Goal: Information Seeking & Learning: Learn about a topic

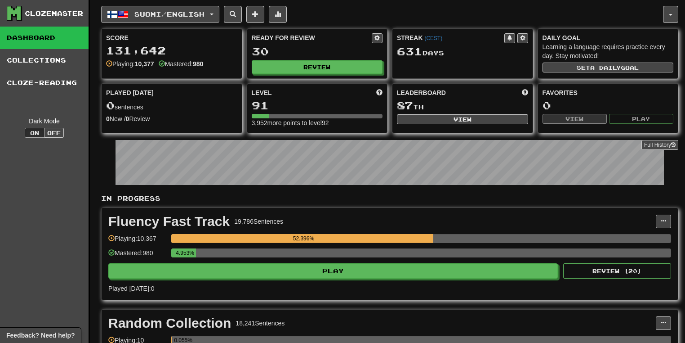
click at [219, 11] on button "Suomi / English" at bounding box center [160, 14] width 118 height 17
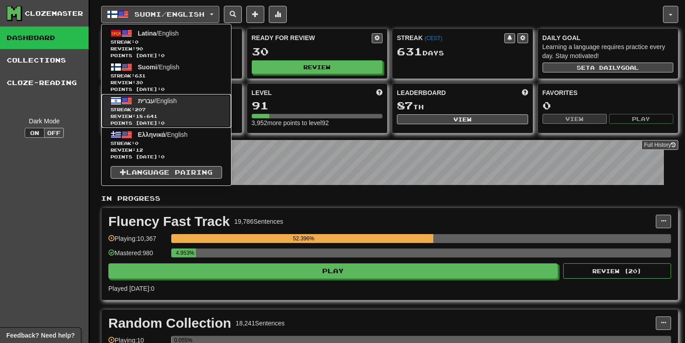
click at [176, 105] on link "עברית / English Streak: 207 Review: 18,641 Points today: 0" at bounding box center [166, 111] width 129 height 34
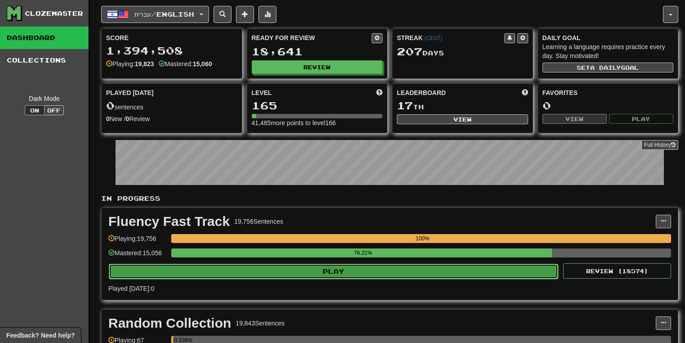
click at [481, 271] on button "Play" at bounding box center [334, 270] width 450 height 15
select select "**"
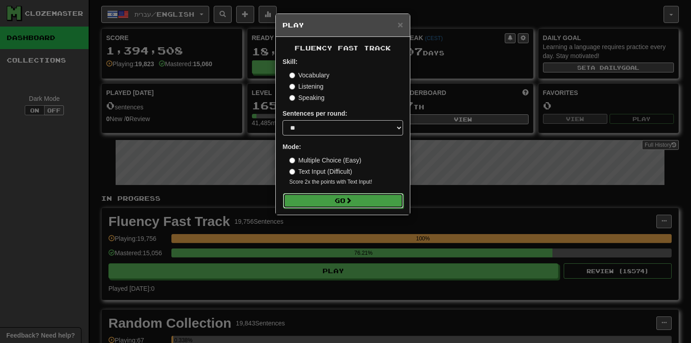
click at [369, 201] on button "Go" at bounding box center [343, 200] width 120 height 15
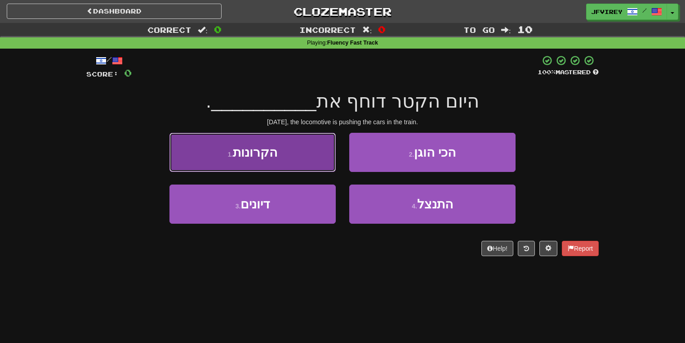
click at [314, 143] on button "1 . הקרונות" at bounding box center [253, 152] width 166 height 39
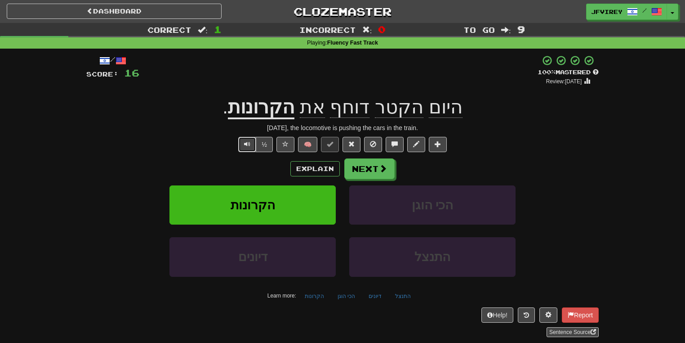
click at [250, 143] on span "Text-to-speech controls" at bounding box center [247, 144] width 6 height 6
click at [361, 171] on button "Next" at bounding box center [370, 169] width 50 height 21
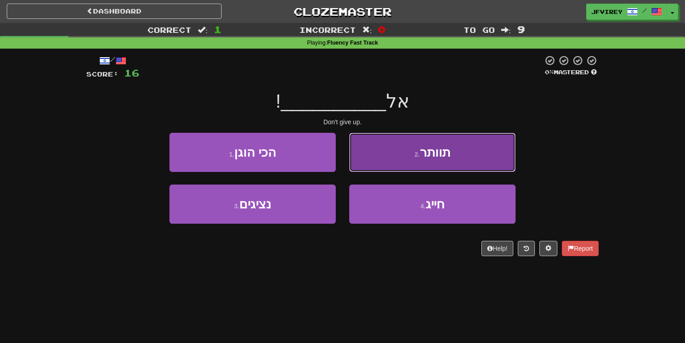
click at [406, 144] on button "2 . תוותר" at bounding box center [432, 152] width 166 height 39
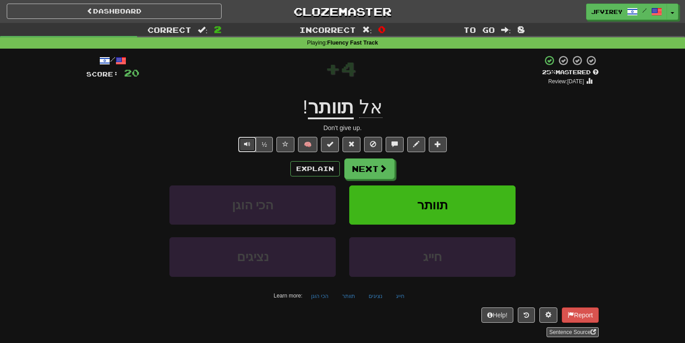
click at [246, 141] on span "Text-to-speech controls" at bounding box center [247, 144] width 6 height 6
click at [379, 171] on span at bounding box center [383, 169] width 8 height 8
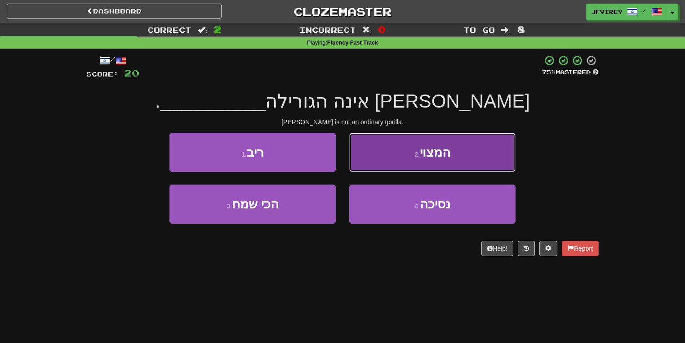
click at [415, 144] on button "2 . המצוי" at bounding box center [432, 152] width 166 height 39
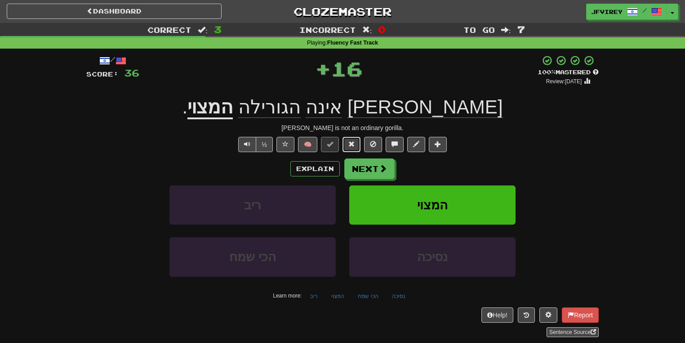
click at [353, 144] on span at bounding box center [351, 144] width 6 height 6
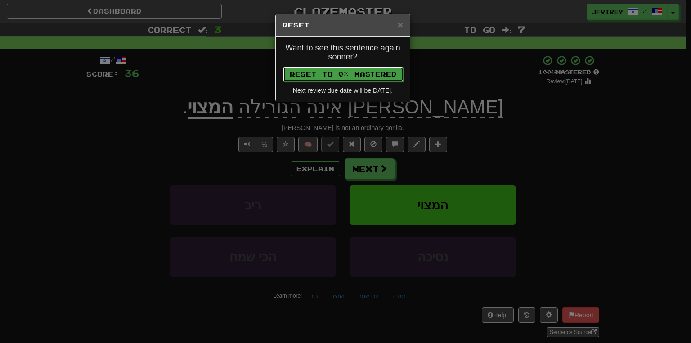
drag, startPoint x: 372, startPoint y: 68, endPoint x: 378, endPoint y: 71, distance: 6.9
click at [374, 70] on button "Reset to 0% Mastered" at bounding box center [343, 74] width 120 height 15
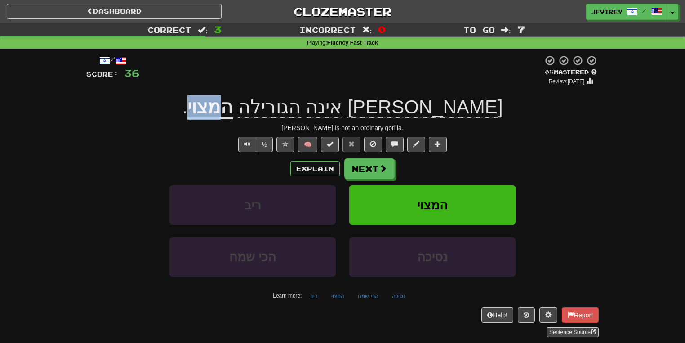
drag, startPoint x: 287, startPoint y: 111, endPoint x: 254, endPoint y: 111, distance: 32.8
click at [233, 111] on strong "המצוי" at bounding box center [209, 107] width 45 height 23
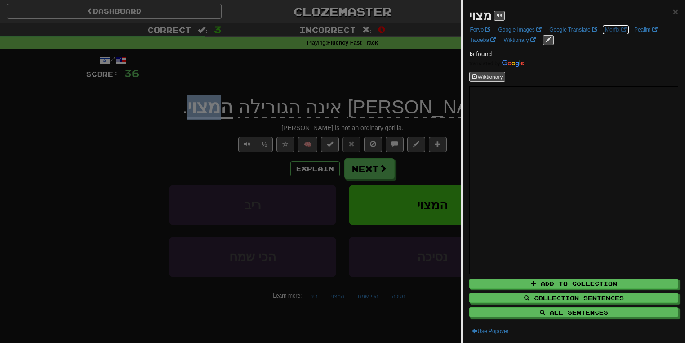
click at [612, 30] on link "Morfix" at bounding box center [615, 30] width 27 height 10
click at [161, 157] on div at bounding box center [342, 171] width 685 height 343
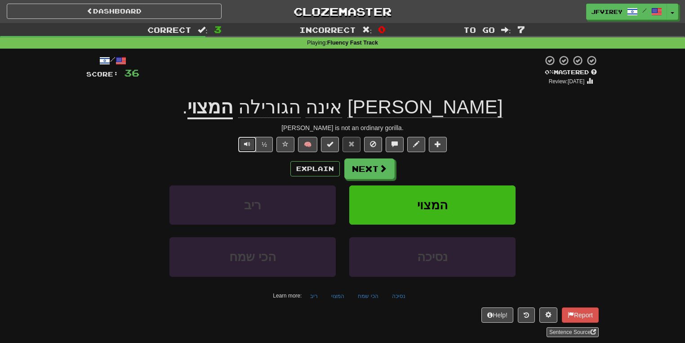
click at [252, 142] on button "Text-to-speech controls" at bounding box center [247, 144] width 18 height 15
click at [352, 174] on button "Next" at bounding box center [370, 169] width 50 height 21
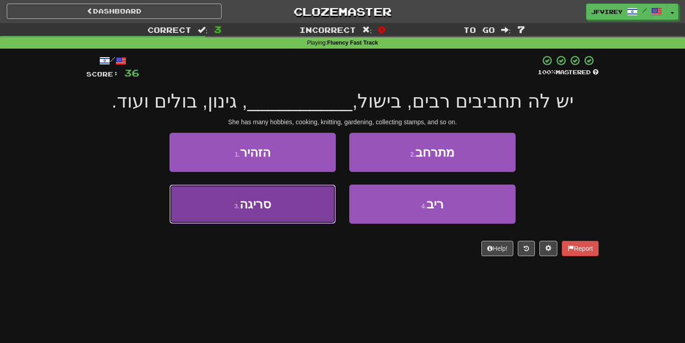
click at [286, 199] on button "3 . סריגה" at bounding box center [253, 203] width 166 height 39
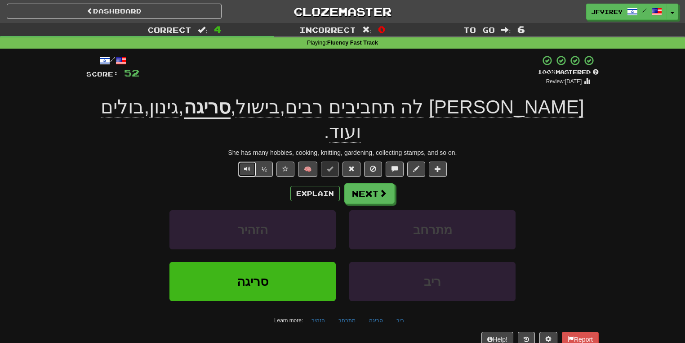
click at [248, 165] on span "Text-to-speech controls" at bounding box center [247, 168] width 6 height 6
click at [246, 165] on span "Text-to-speech controls" at bounding box center [247, 168] width 6 height 6
click at [352, 165] on span at bounding box center [351, 168] width 6 height 6
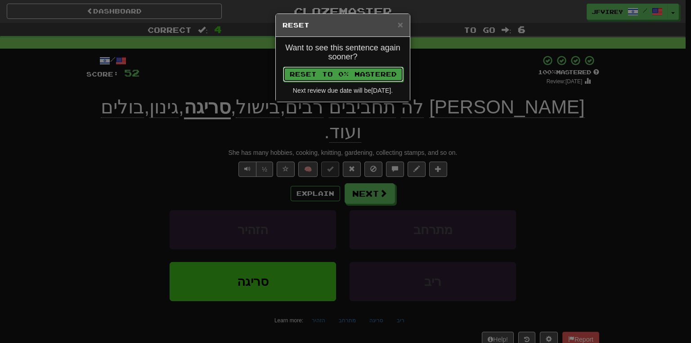
click at [347, 71] on button "Reset to 0% Mastered" at bounding box center [343, 74] width 120 height 15
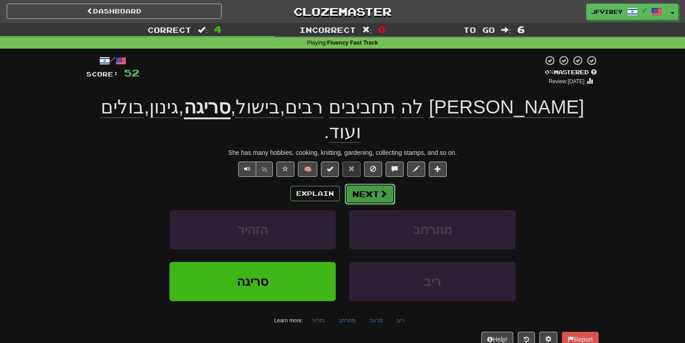
click at [374, 183] on button "Next" at bounding box center [370, 193] width 50 height 21
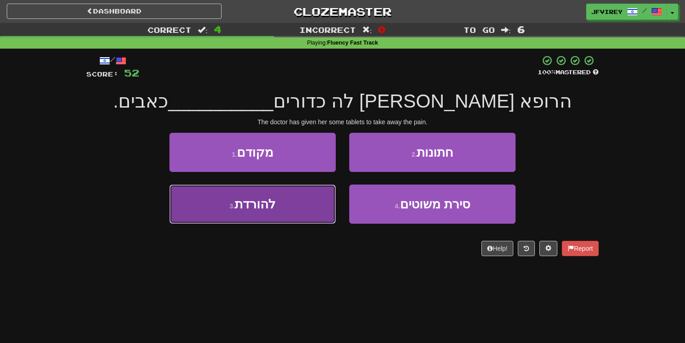
click at [270, 205] on span "להורדת" at bounding box center [255, 204] width 41 height 14
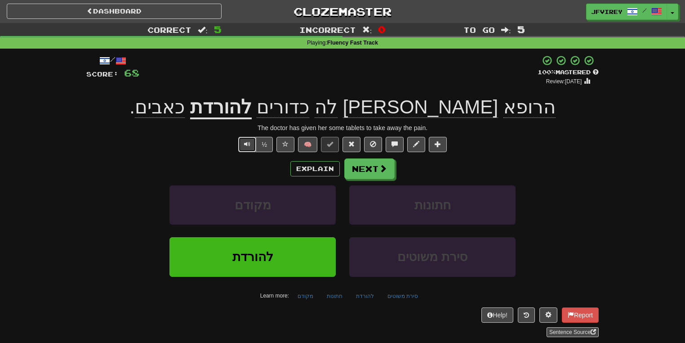
click at [248, 144] on span "Text-to-speech controls" at bounding box center [247, 144] width 6 height 6
click at [362, 164] on button "Next" at bounding box center [370, 169] width 50 height 21
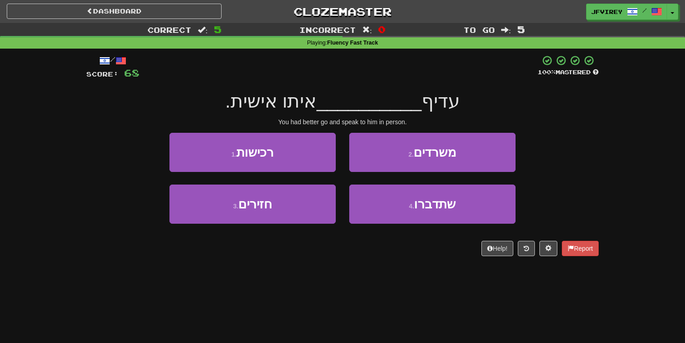
click at [366, 181] on div "2 . משרדים" at bounding box center [433, 159] width 180 height 52
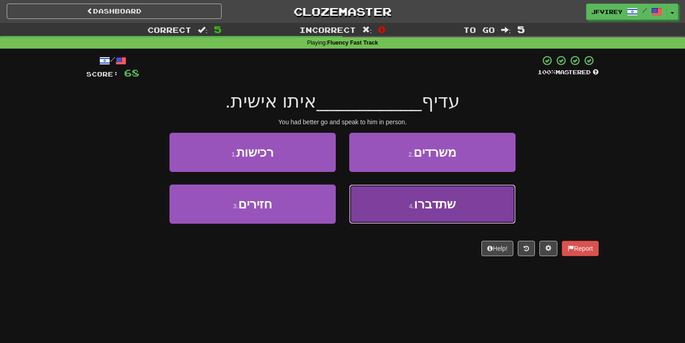
click at [362, 198] on button "4 . שתדברו" at bounding box center [432, 203] width 166 height 39
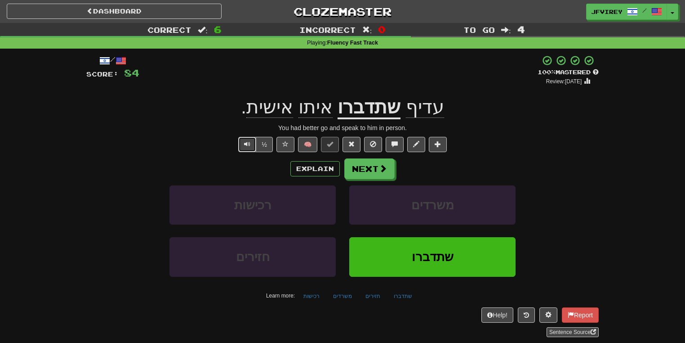
click at [250, 138] on button "Text-to-speech controls" at bounding box center [247, 144] width 18 height 15
click at [245, 146] on span "Text-to-speech controls" at bounding box center [247, 144] width 6 height 6
click at [379, 167] on span at bounding box center [383, 169] width 8 height 8
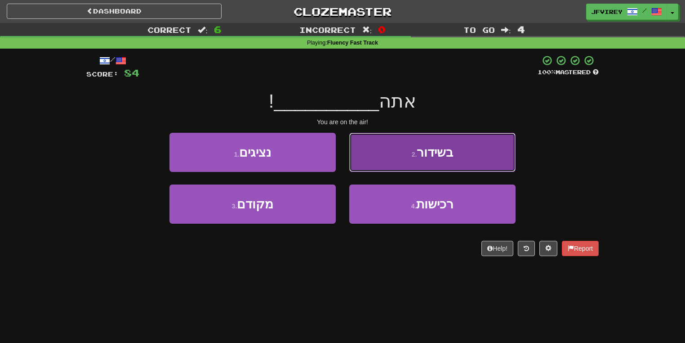
click at [384, 157] on button "2 . בשידור" at bounding box center [432, 152] width 166 height 39
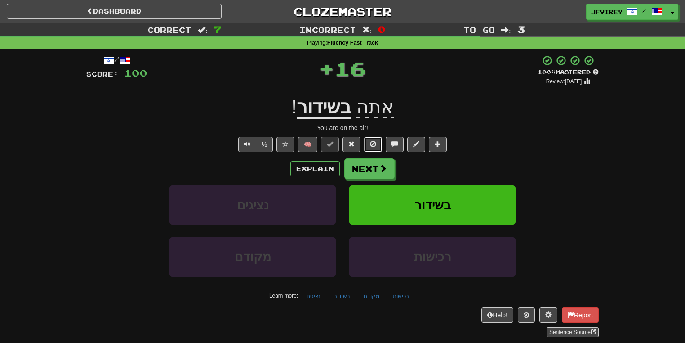
click at [369, 141] on button at bounding box center [373, 144] width 18 height 15
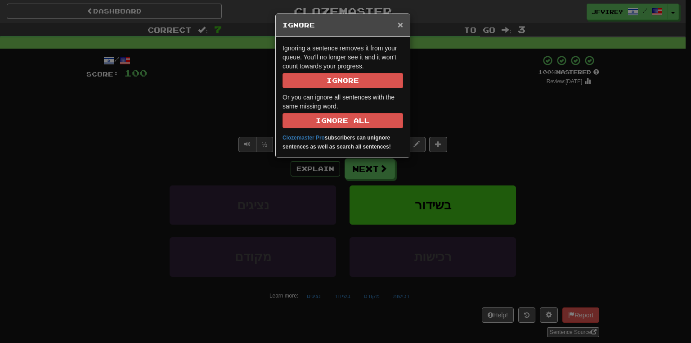
drag, startPoint x: 402, startPoint y: 22, endPoint x: 393, endPoint y: 37, distance: 16.9
click at [402, 24] on span "×" at bounding box center [399, 24] width 5 height 10
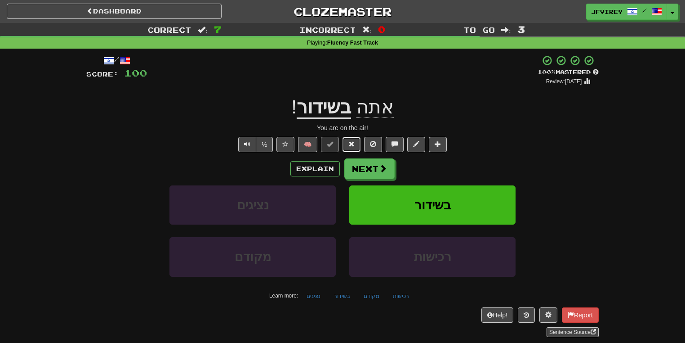
click at [356, 142] on button at bounding box center [352, 144] width 18 height 15
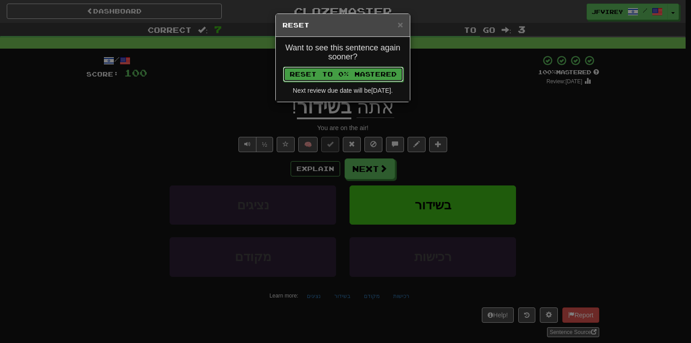
click at [354, 72] on button "Reset to 0% Mastered" at bounding box center [343, 74] width 120 height 15
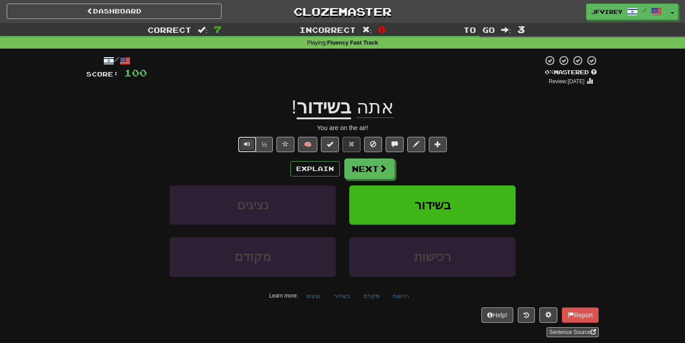
click at [242, 147] on button "Text-to-speech controls" at bounding box center [247, 144] width 18 height 15
click at [376, 169] on button "Next" at bounding box center [370, 169] width 50 height 21
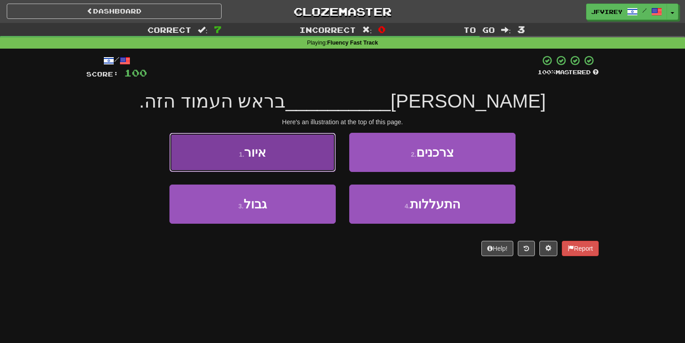
click at [307, 154] on button "1 . איור" at bounding box center [253, 152] width 166 height 39
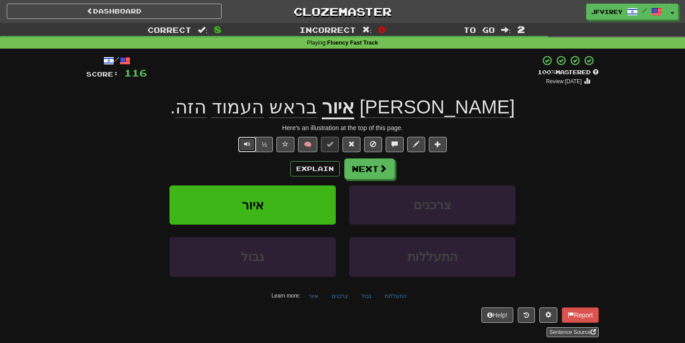
click at [242, 139] on button "Text-to-speech controls" at bounding box center [247, 144] width 18 height 15
click at [376, 174] on button "Next" at bounding box center [370, 169] width 50 height 21
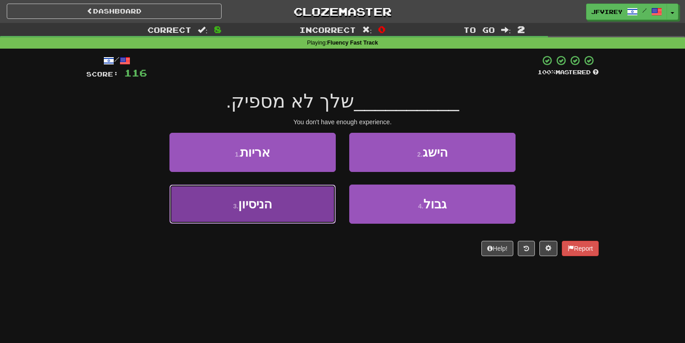
click at [286, 209] on button "3 . הניסיון" at bounding box center [253, 203] width 166 height 39
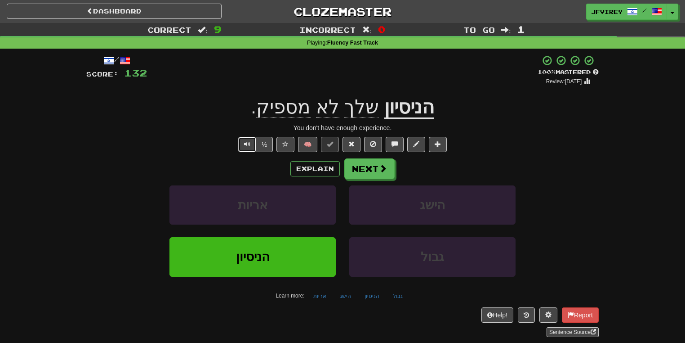
click at [250, 142] on span "Text-to-speech controls" at bounding box center [247, 144] width 6 height 6
click at [366, 172] on button "Next" at bounding box center [370, 169] width 50 height 21
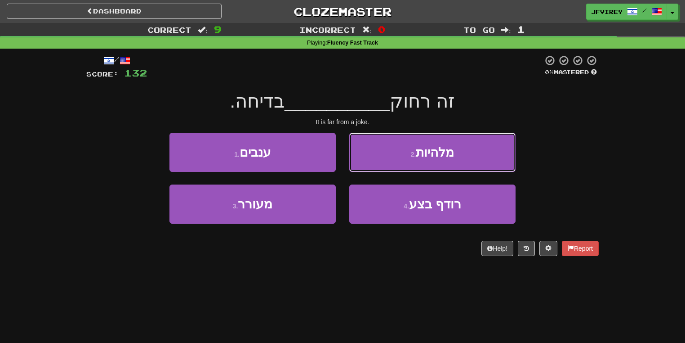
click at [371, 157] on button "2 . מלהיות" at bounding box center [432, 152] width 166 height 39
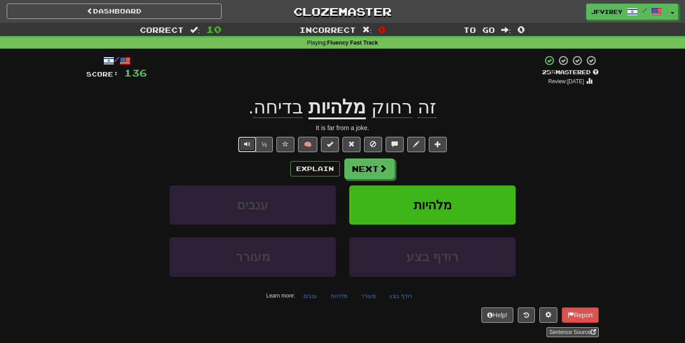
click at [250, 143] on span "Text-to-speech controls" at bounding box center [247, 144] width 6 height 6
click at [371, 167] on button "Next" at bounding box center [370, 169] width 50 height 21
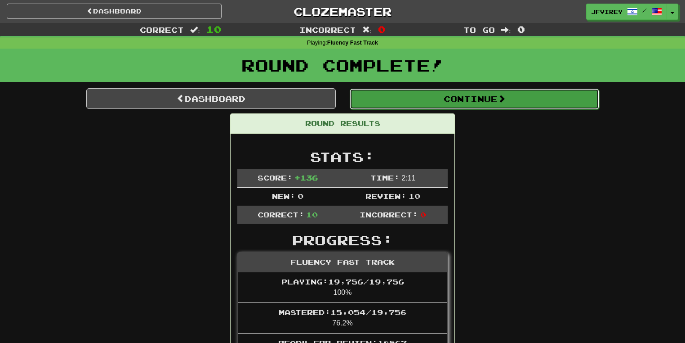
click at [445, 96] on button "Continue" at bounding box center [475, 99] width 250 height 21
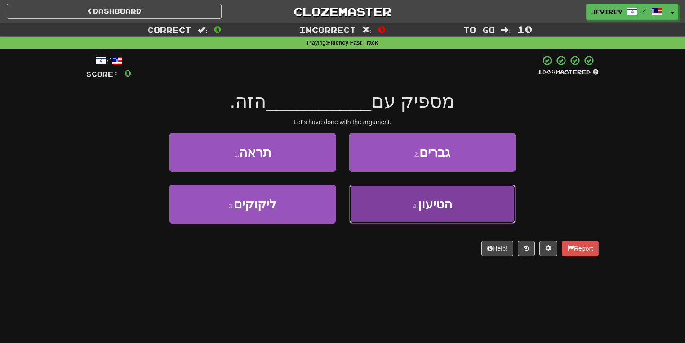
click at [425, 193] on button "4 . הטיעון" at bounding box center [432, 203] width 166 height 39
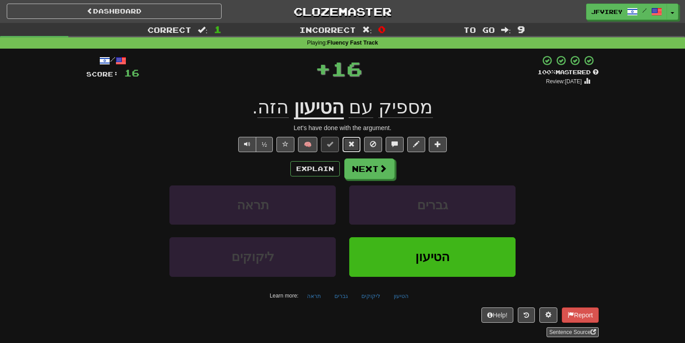
click at [349, 146] on span at bounding box center [351, 144] width 6 height 6
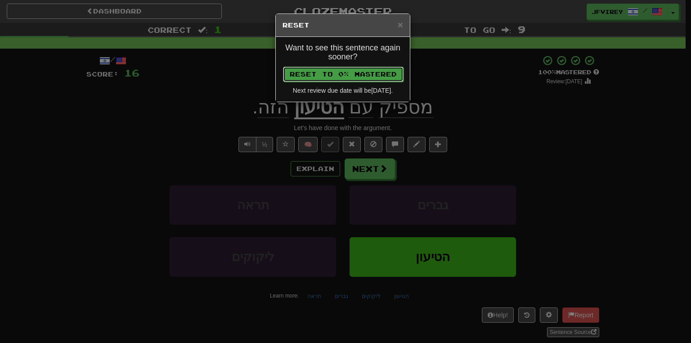
click at [342, 74] on button "Reset to 0% Mastered" at bounding box center [343, 74] width 120 height 15
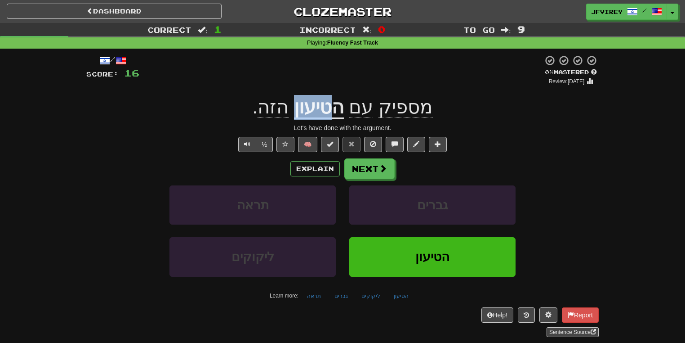
drag, startPoint x: 333, startPoint y: 106, endPoint x: 297, endPoint y: 113, distance: 36.2
click at [298, 113] on div "מספיק עם הטיעון הזה ." at bounding box center [342, 107] width 513 height 25
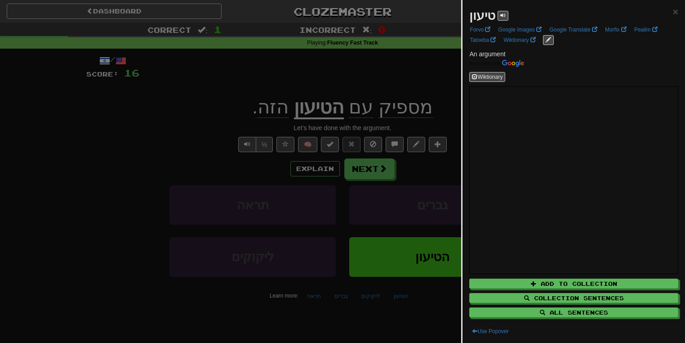
click at [245, 133] on div at bounding box center [342, 171] width 685 height 343
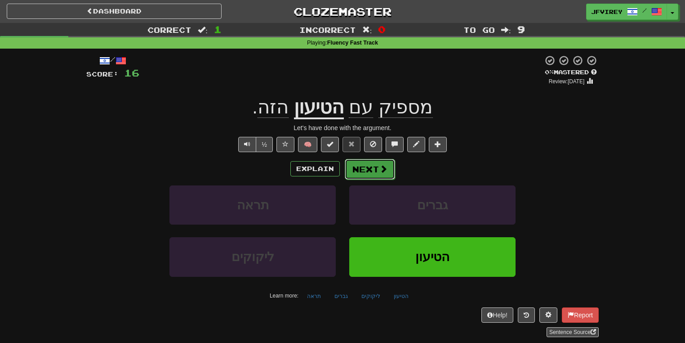
click at [367, 174] on button "Next" at bounding box center [370, 169] width 50 height 21
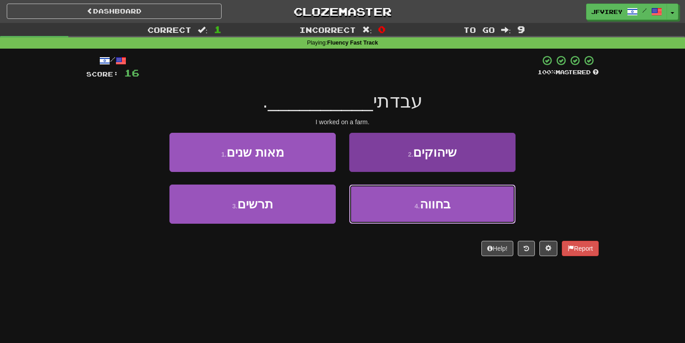
drag, startPoint x: 406, startPoint y: 194, endPoint x: 488, endPoint y: 207, distance: 82.8
click at [418, 197] on button "4 . בחווה" at bounding box center [432, 203] width 166 height 39
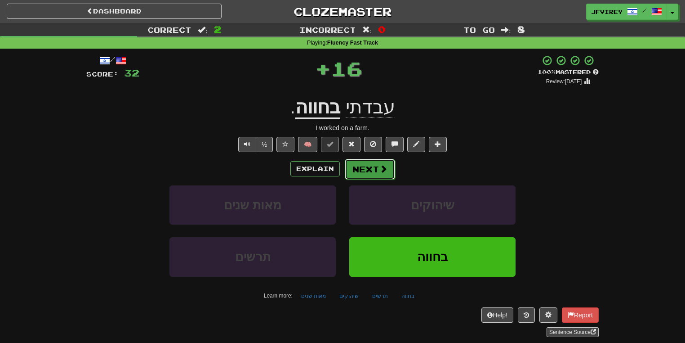
click at [352, 172] on button "Next" at bounding box center [370, 169] width 50 height 21
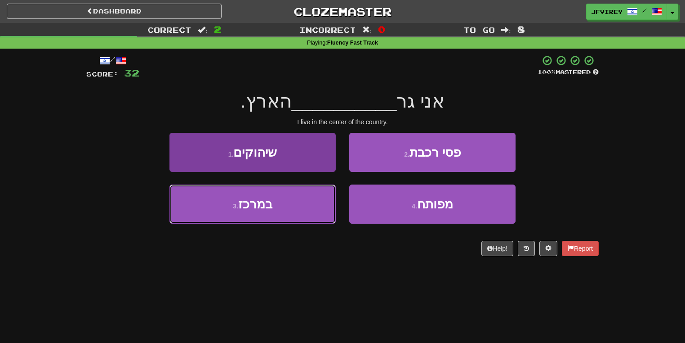
click at [294, 218] on button "3 . במרכז" at bounding box center [253, 203] width 166 height 39
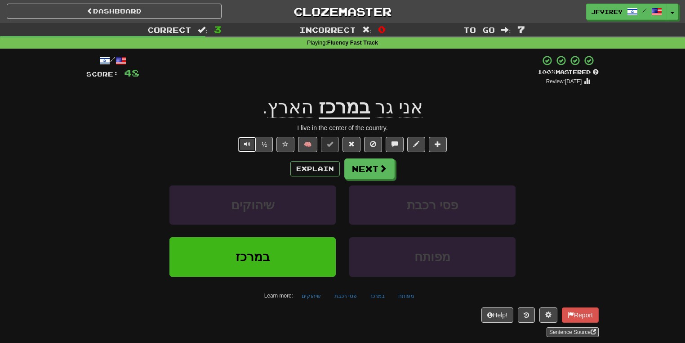
click at [252, 143] on button "Text-to-speech controls" at bounding box center [247, 144] width 18 height 15
click at [365, 170] on button "Next" at bounding box center [370, 169] width 50 height 21
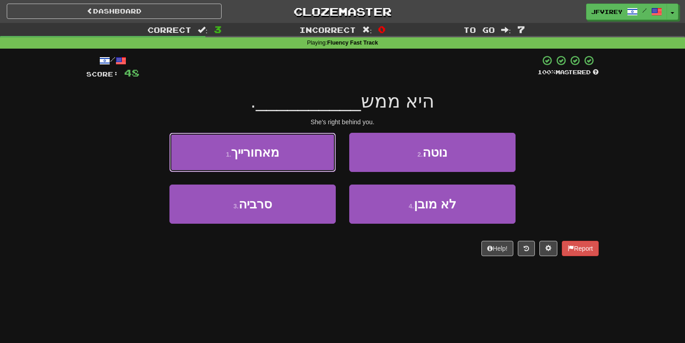
click at [304, 152] on button "1 . מאחורייך" at bounding box center [253, 152] width 166 height 39
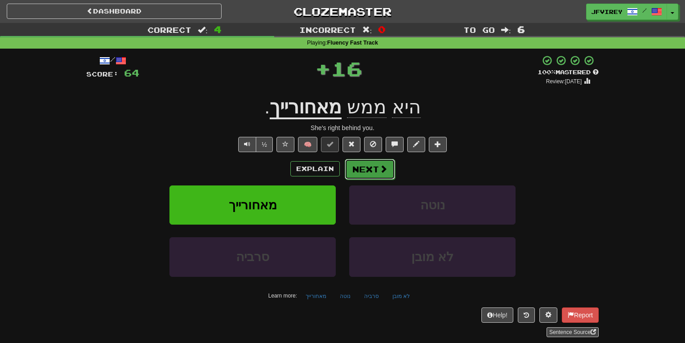
click at [365, 166] on button "Next" at bounding box center [370, 169] width 50 height 21
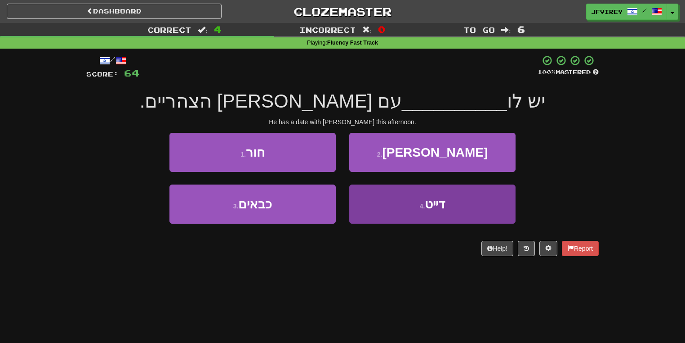
drag, startPoint x: 379, startPoint y: 183, endPoint x: 382, endPoint y: 188, distance: 6.1
click at [382, 188] on div "1 . חור 2 . אורן 3 . כבאים 4 . דייט" at bounding box center [343, 185] width 526 height 104
drag, startPoint x: 417, startPoint y: 202, endPoint x: 421, endPoint y: 205, distance: 4.9
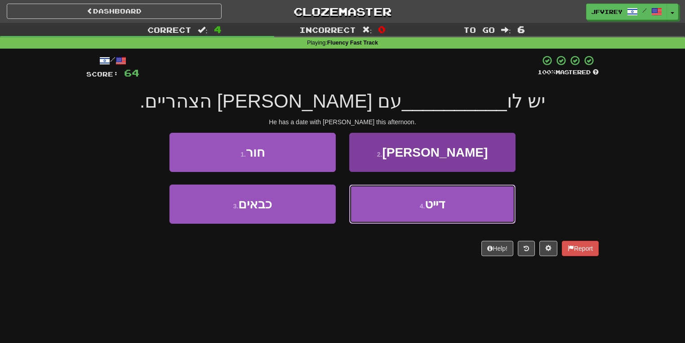
click at [417, 203] on button "4 . דייט" at bounding box center [432, 203] width 166 height 39
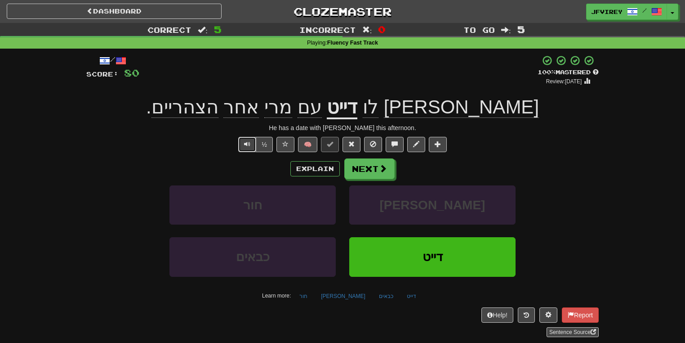
click at [243, 143] on button "Text-to-speech controls" at bounding box center [247, 144] width 18 height 15
click at [367, 173] on button "Next" at bounding box center [370, 169] width 50 height 21
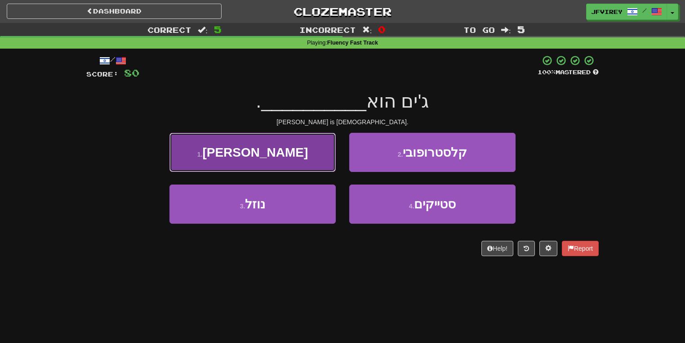
click at [299, 159] on button "1 . קנדי" at bounding box center [253, 152] width 166 height 39
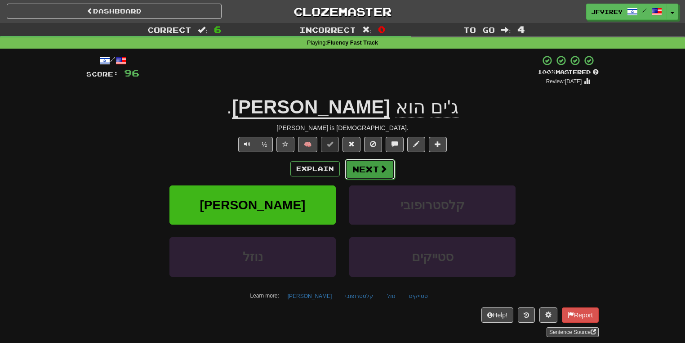
click at [362, 171] on button "Next" at bounding box center [370, 169] width 50 height 21
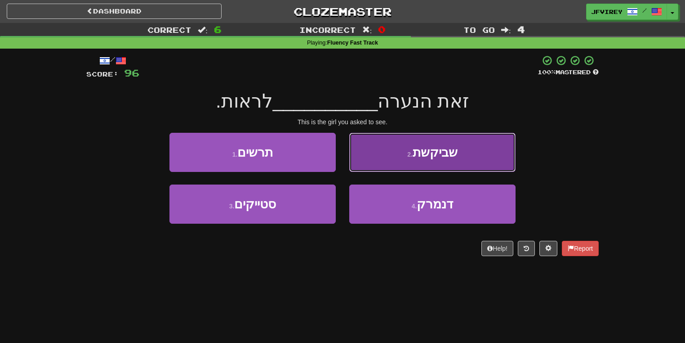
click at [424, 160] on button "2 . שביקשת" at bounding box center [432, 152] width 166 height 39
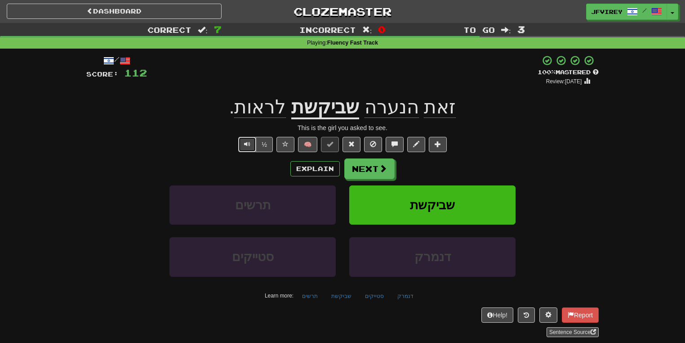
click at [245, 145] on span "Text-to-speech controls" at bounding box center [247, 144] width 6 height 6
click at [378, 172] on button "Next" at bounding box center [370, 169] width 50 height 21
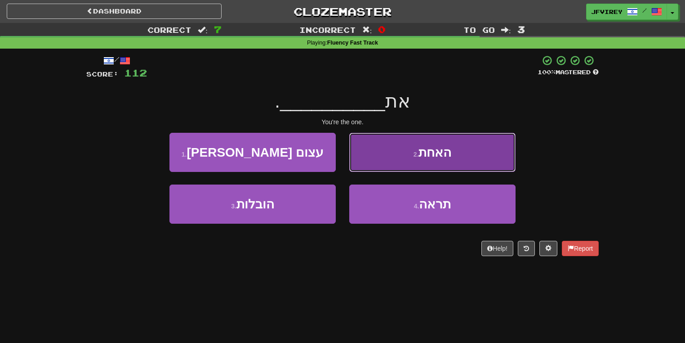
click at [413, 158] on button "2 . האחת" at bounding box center [432, 152] width 166 height 39
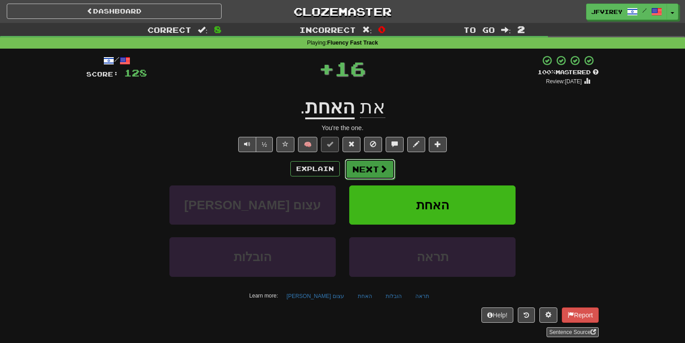
click at [357, 162] on button "Next" at bounding box center [370, 169] width 50 height 21
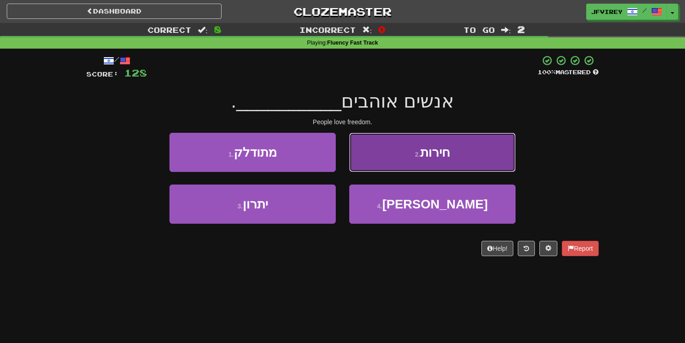
click at [448, 164] on button "2 . חירות" at bounding box center [432, 152] width 166 height 39
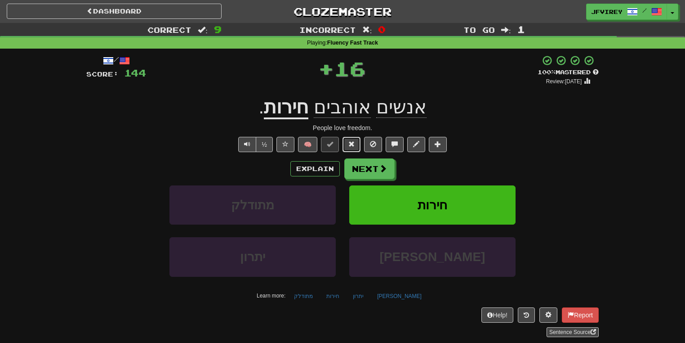
click at [352, 145] on span at bounding box center [351, 144] width 6 height 6
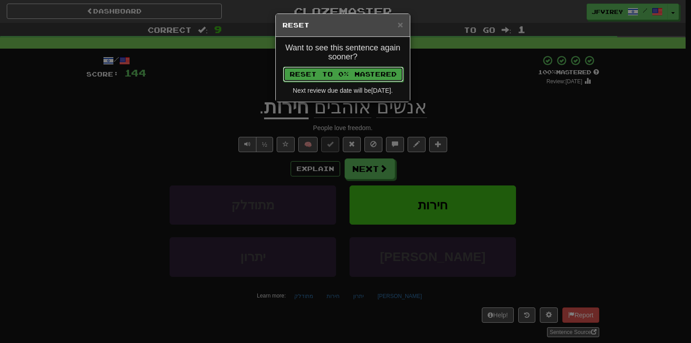
click at [378, 78] on button "Reset to 0% Mastered" at bounding box center [343, 74] width 120 height 15
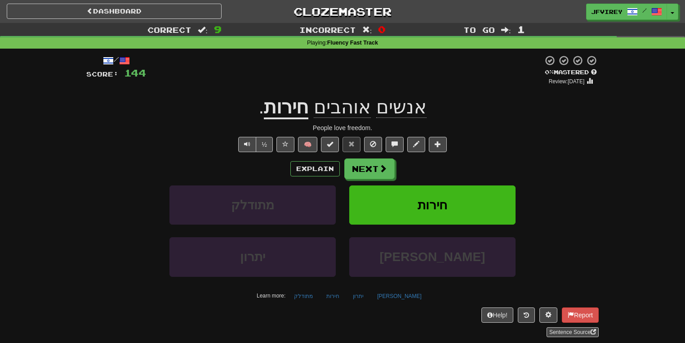
click at [289, 113] on u "חירות" at bounding box center [286, 107] width 45 height 23
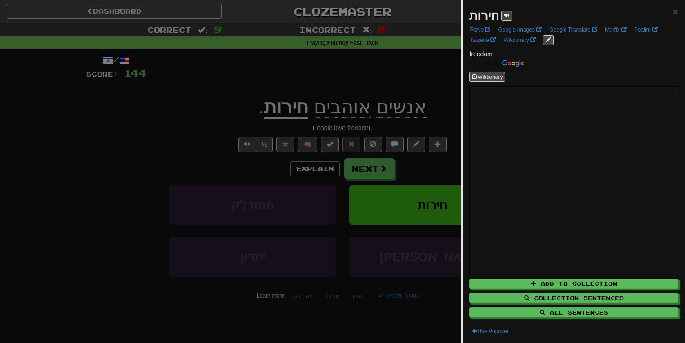
click at [200, 124] on div at bounding box center [342, 171] width 685 height 343
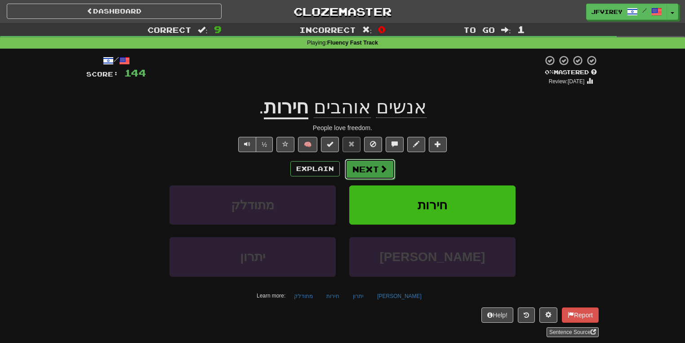
click at [353, 170] on button "Next" at bounding box center [370, 169] width 50 height 21
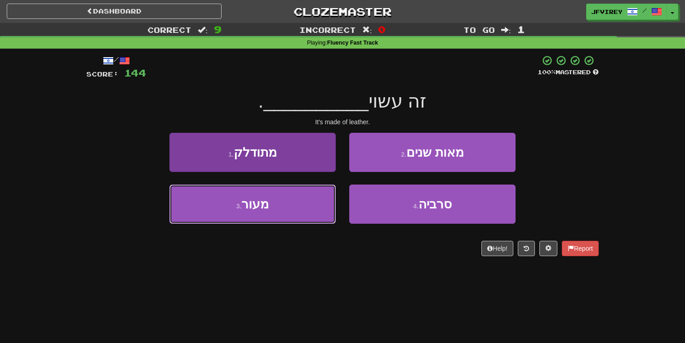
click at [262, 207] on span "מעור" at bounding box center [254, 204] width 27 height 14
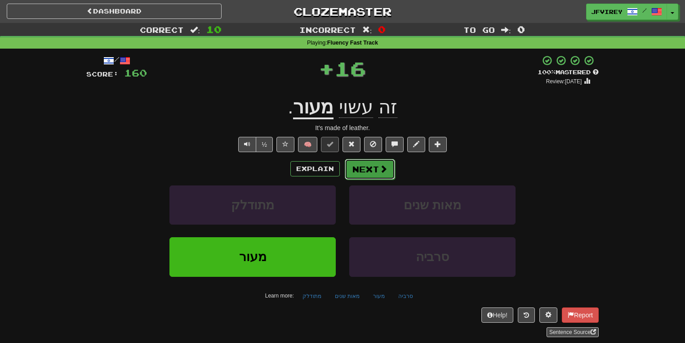
click at [371, 164] on button "Next" at bounding box center [370, 169] width 50 height 21
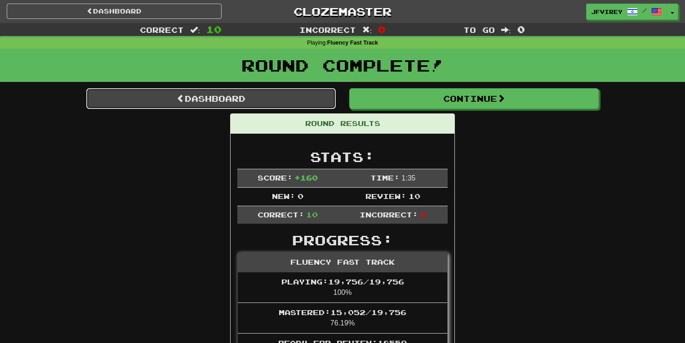
click at [268, 102] on link "Dashboard" at bounding box center [211, 98] width 250 height 21
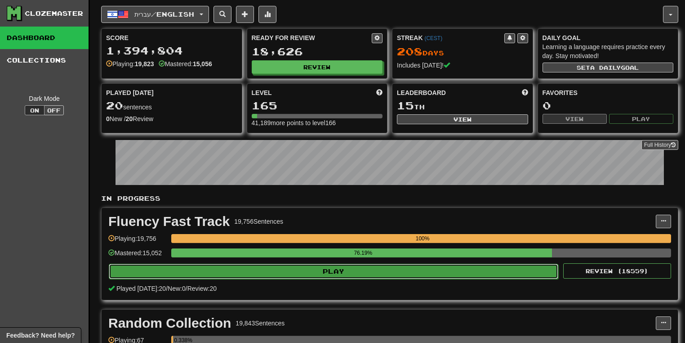
click at [397, 272] on button "Play" at bounding box center [334, 270] width 450 height 15
select select "**"
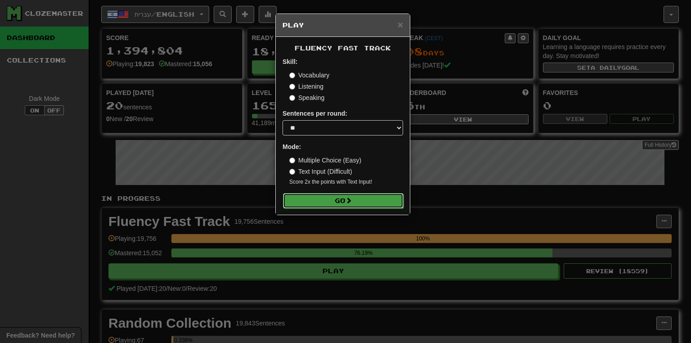
click at [360, 205] on button "Go" at bounding box center [343, 200] width 120 height 15
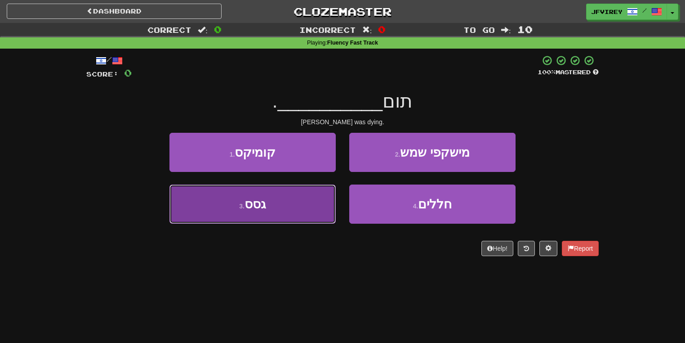
click at [315, 210] on button "3 . גסס" at bounding box center [253, 203] width 166 height 39
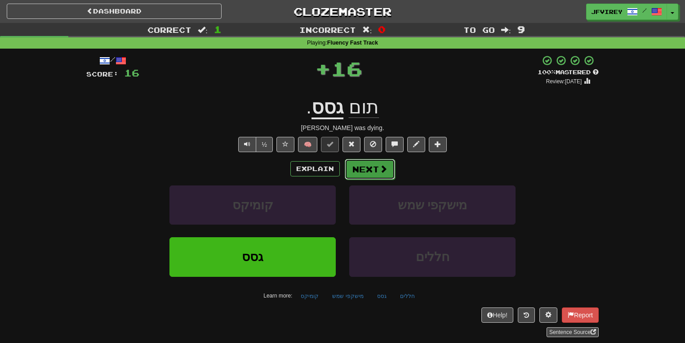
click at [360, 164] on button "Next" at bounding box center [370, 169] width 50 height 21
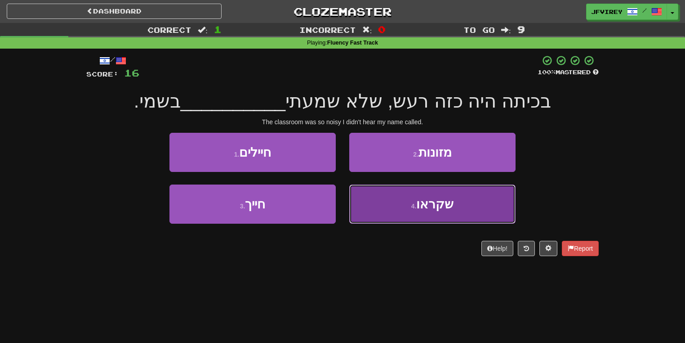
click at [404, 209] on button "4 . שקראו" at bounding box center [432, 203] width 166 height 39
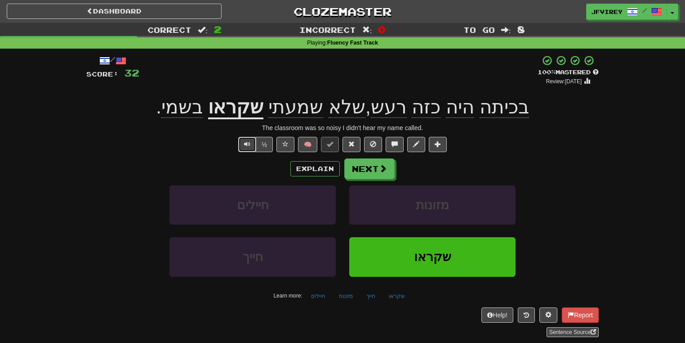
click at [249, 146] on span "Text-to-speech controls" at bounding box center [247, 144] width 6 height 6
click at [252, 144] on button "Text-to-speech controls" at bounding box center [247, 144] width 18 height 15
click at [385, 173] on span at bounding box center [383, 169] width 8 height 8
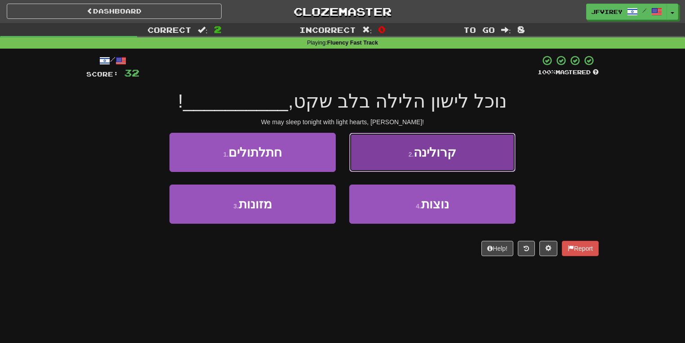
click at [437, 167] on button "2 . קרולינה" at bounding box center [432, 152] width 166 height 39
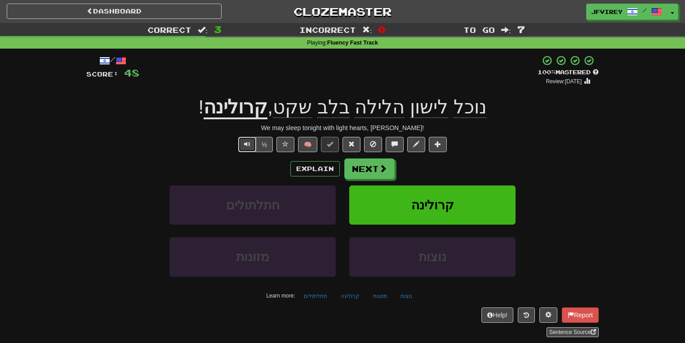
click at [246, 147] on span "Text-to-speech controls" at bounding box center [247, 144] width 6 height 6
click at [374, 174] on button "Next" at bounding box center [370, 169] width 50 height 21
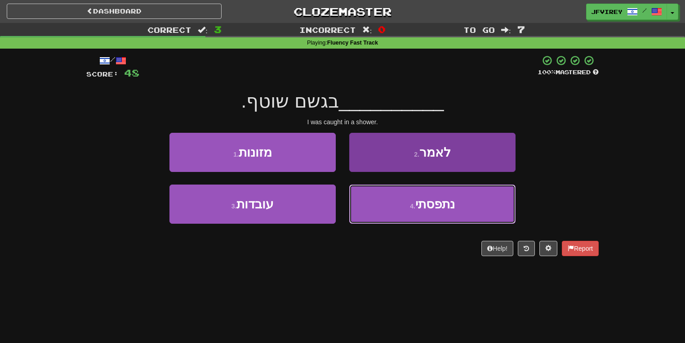
drag, startPoint x: 380, startPoint y: 196, endPoint x: 473, endPoint y: 199, distance: 92.2
click at [388, 198] on button "4 . נתפסתי" at bounding box center [432, 203] width 166 height 39
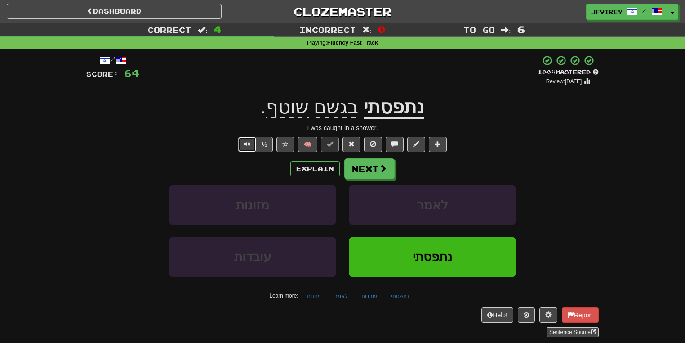
drag, startPoint x: 244, startPoint y: 146, endPoint x: 250, endPoint y: 149, distance: 6.6
click at [246, 146] on span "Text-to-speech controls" at bounding box center [247, 144] width 6 height 6
click at [377, 169] on button "Next" at bounding box center [370, 169] width 50 height 21
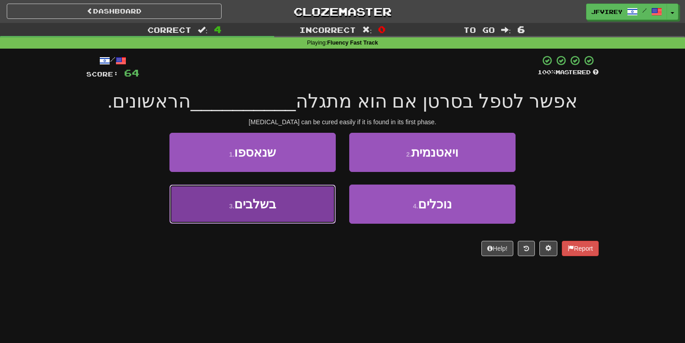
click at [278, 209] on button "3 . בשלבים" at bounding box center [253, 203] width 166 height 39
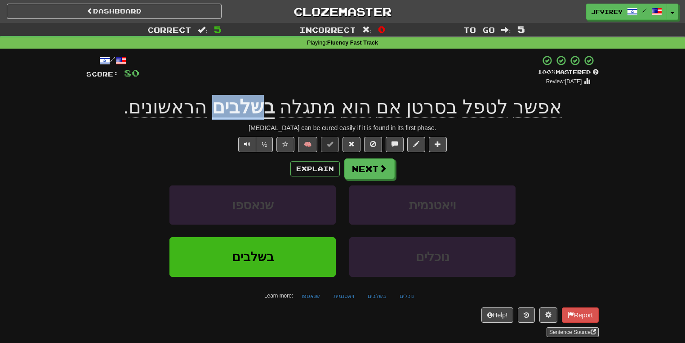
drag, startPoint x: 271, startPoint y: 112, endPoint x: 225, endPoint y: 109, distance: 46.4
click at [225, 109] on u "בשלבים" at bounding box center [243, 107] width 62 height 23
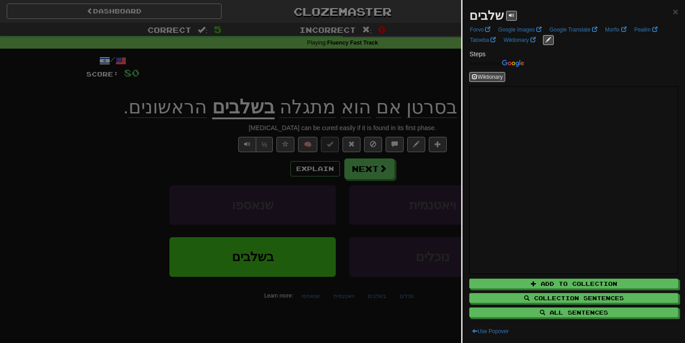
click at [423, 81] on div at bounding box center [342, 171] width 685 height 343
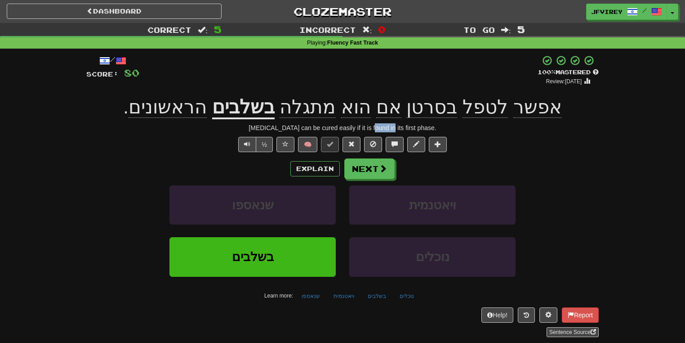
drag, startPoint x: 382, startPoint y: 125, endPoint x: 406, endPoint y: 139, distance: 28.8
click at [396, 126] on div "[MEDICAL_DATA] can be cured easily if it is found in its first phase." at bounding box center [342, 127] width 513 height 9
click at [409, 140] on button at bounding box center [416, 144] width 18 height 15
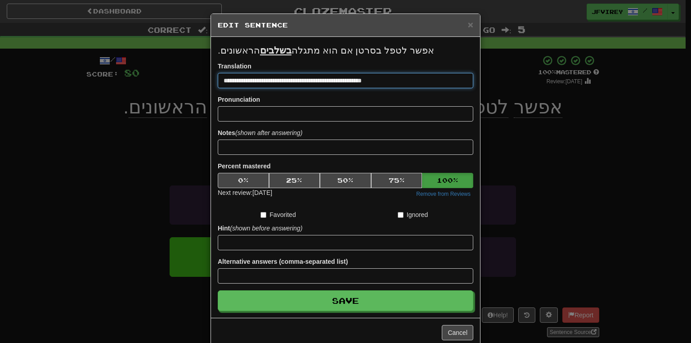
drag, startPoint x: 376, startPoint y: 80, endPoint x: 339, endPoint y: 79, distance: 36.9
click at [339, 79] on input "**********" at bounding box center [345, 80] width 255 height 15
type input "**********"
click at [218, 290] on button "Save" at bounding box center [345, 300] width 255 height 21
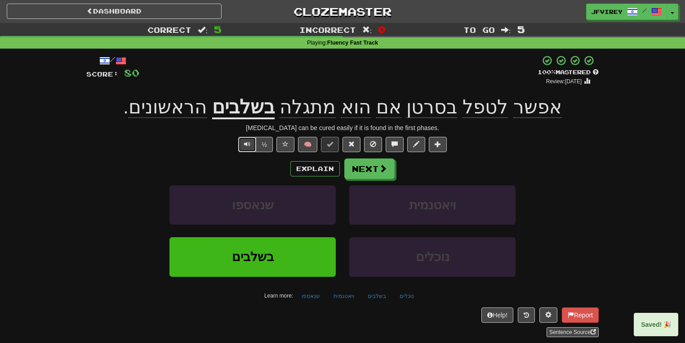
click at [248, 141] on span "Text-to-speech controls" at bounding box center [247, 144] width 6 height 6
drag, startPoint x: 342, startPoint y: 166, endPoint x: 349, endPoint y: 167, distance: 7.2
click at [342, 167] on div "Explain Next" at bounding box center [342, 168] width 513 height 21
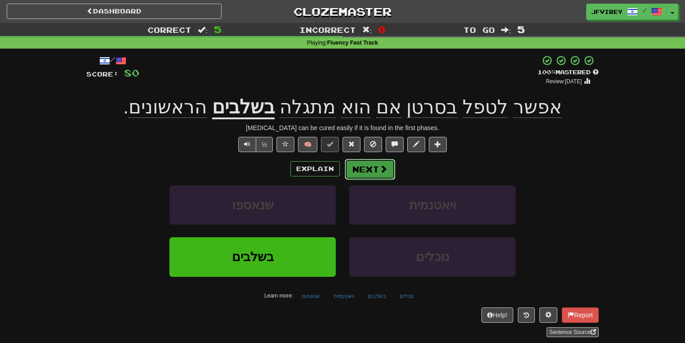
click at [354, 169] on button "Next" at bounding box center [370, 169] width 50 height 21
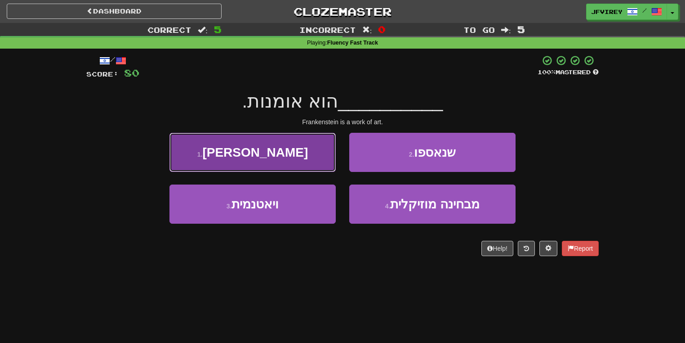
click at [299, 151] on button "1 . [PERSON_NAME]" at bounding box center [253, 152] width 166 height 39
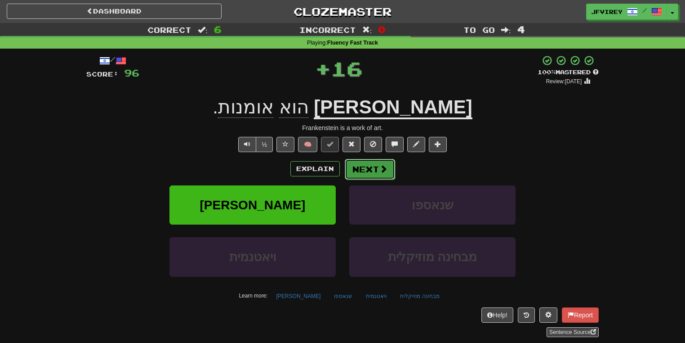
click at [370, 168] on button "Next" at bounding box center [370, 169] width 50 height 21
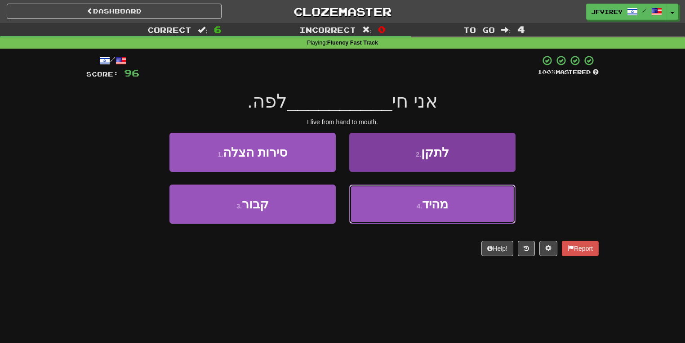
click at [411, 193] on button "4 . מהיד" at bounding box center [432, 203] width 166 height 39
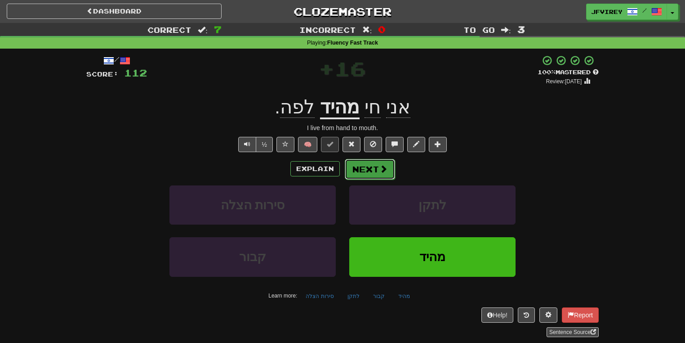
click at [370, 174] on button "Next" at bounding box center [370, 169] width 50 height 21
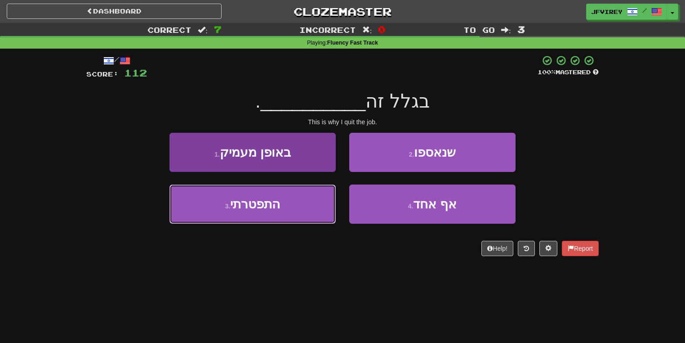
drag, startPoint x: 295, startPoint y: 212, endPoint x: 304, endPoint y: 207, distance: 10.3
click at [299, 210] on button "3 . התפטרתי" at bounding box center [253, 203] width 166 height 39
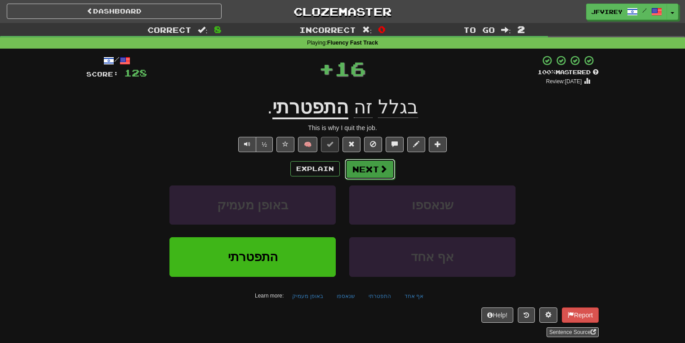
click at [370, 165] on button "Next" at bounding box center [370, 169] width 50 height 21
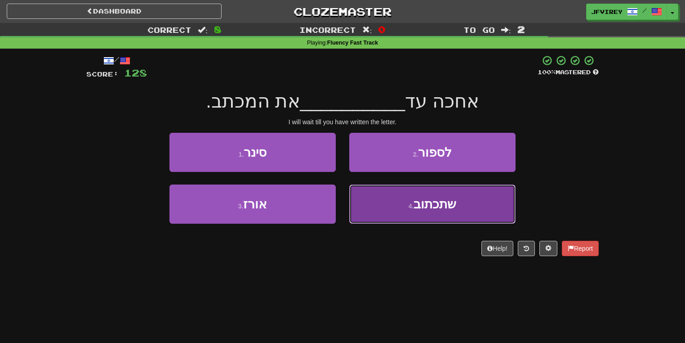
click at [454, 203] on span "שתכתוב" at bounding box center [435, 204] width 43 height 14
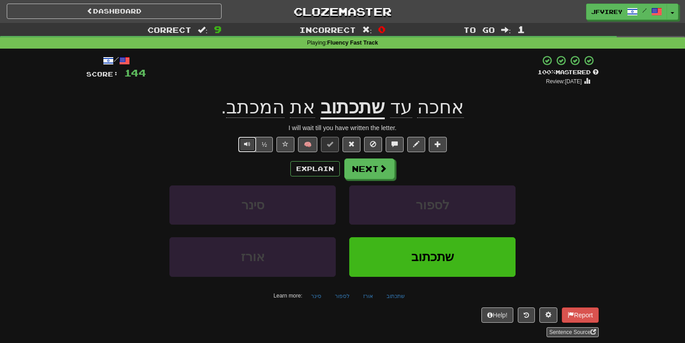
click at [242, 142] on button "Text-to-speech controls" at bounding box center [247, 144] width 18 height 15
click at [371, 167] on button "Next" at bounding box center [370, 169] width 50 height 21
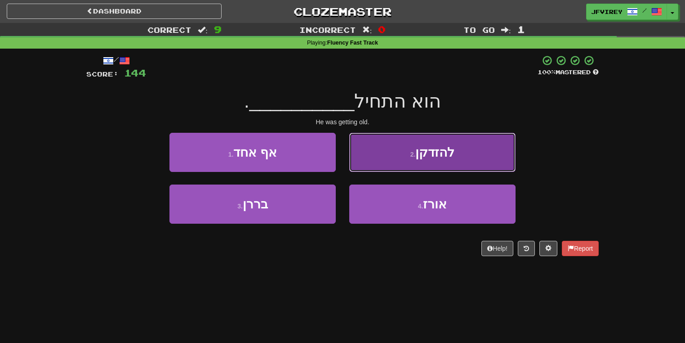
click at [450, 161] on button "2 . להזדקן" at bounding box center [432, 152] width 166 height 39
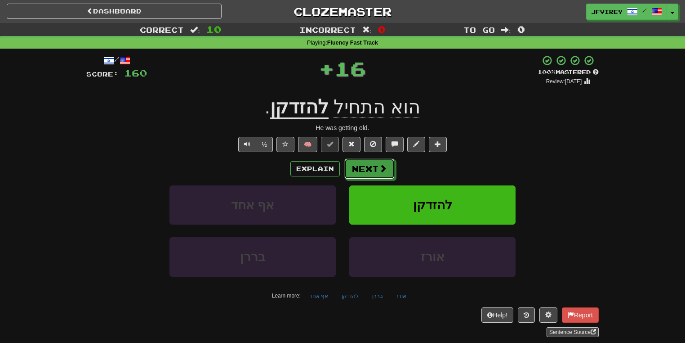
click at [368, 171] on button "Next" at bounding box center [369, 168] width 50 height 21
